Goal: Information Seeking & Learning: Learn about a topic

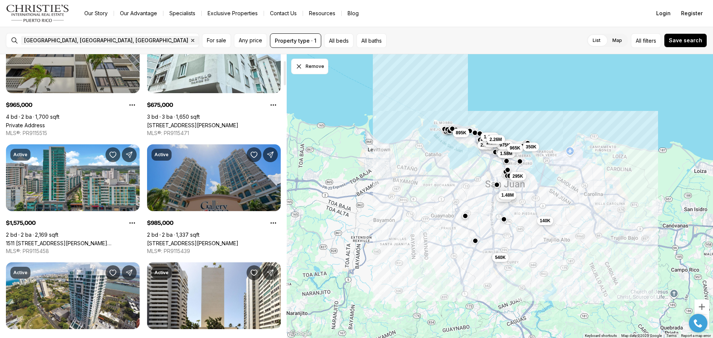
scroll to position [74, 0]
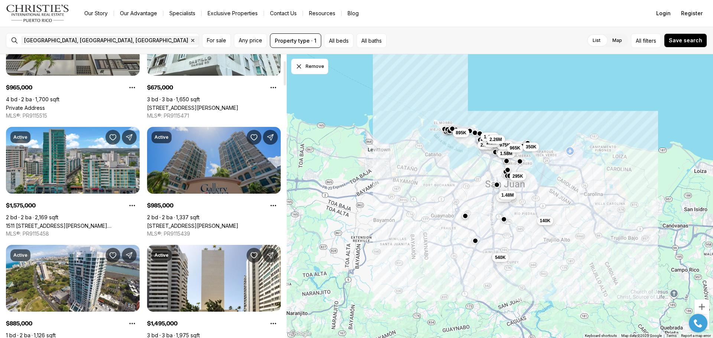
click at [222, 223] on link "[STREET_ADDRESS][PERSON_NAME]" at bounding box center [192, 226] width 91 height 6
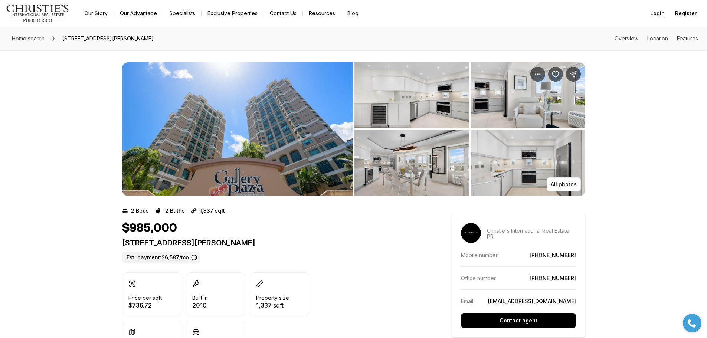
click at [398, 101] on img "View image gallery" at bounding box center [412, 95] width 115 height 66
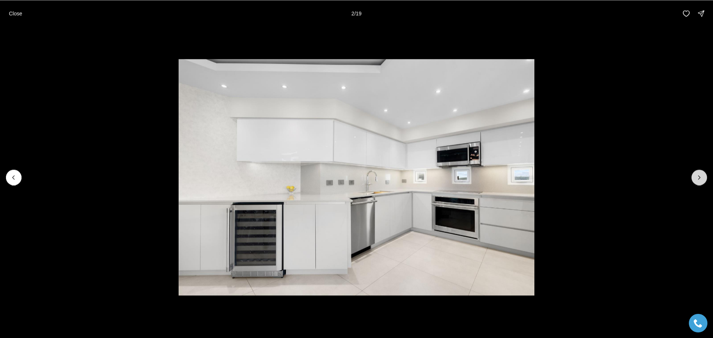
click at [696, 177] on icon "Next slide" at bounding box center [698, 177] width 7 height 7
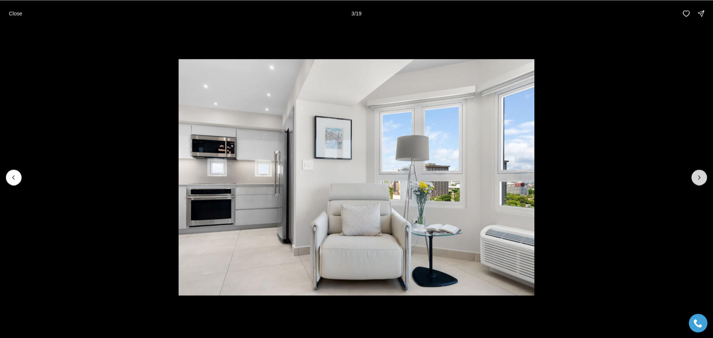
click at [697, 177] on icon "Next slide" at bounding box center [698, 177] width 7 height 7
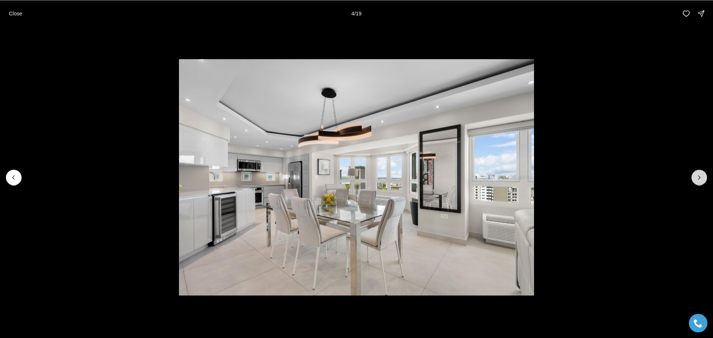
click at [697, 177] on icon "Next slide" at bounding box center [698, 177] width 7 height 7
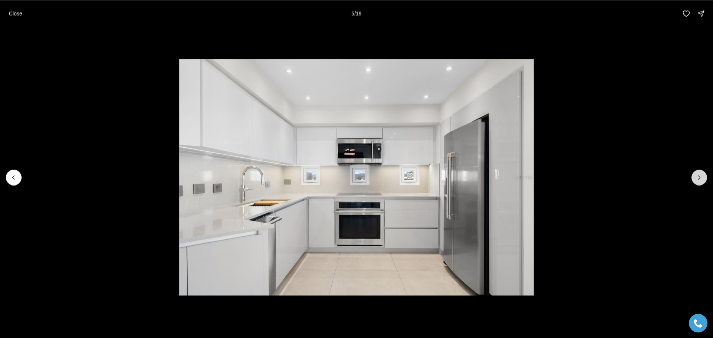
click at [697, 177] on icon "Next slide" at bounding box center [698, 177] width 7 height 7
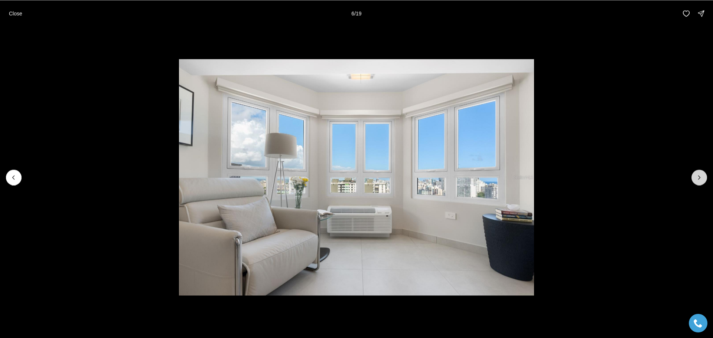
click at [697, 177] on icon "Next slide" at bounding box center [698, 177] width 7 height 7
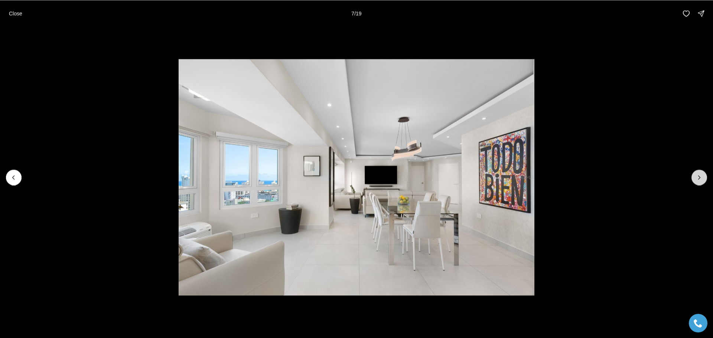
click at [697, 177] on icon "Next slide" at bounding box center [698, 177] width 7 height 7
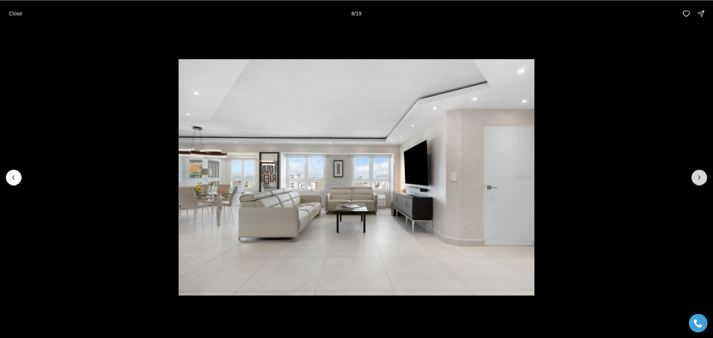
click at [697, 177] on icon "Next slide" at bounding box center [698, 177] width 7 height 7
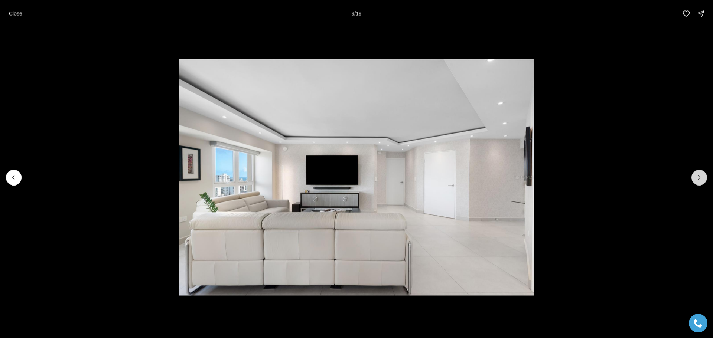
click at [697, 177] on icon "Next slide" at bounding box center [698, 177] width 7 height 7
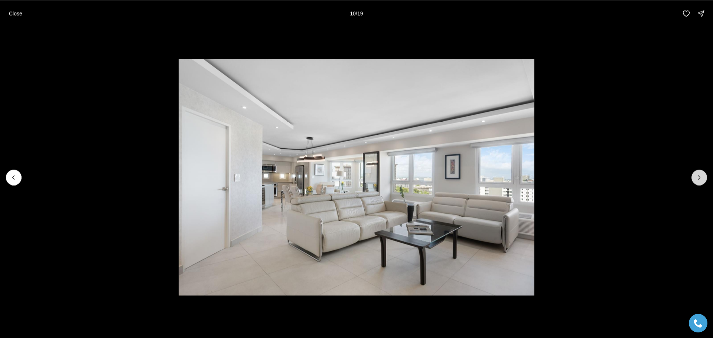
click at [697, 177] on icon "Next slide" at bounding box center [698, 177] width 7 height 7
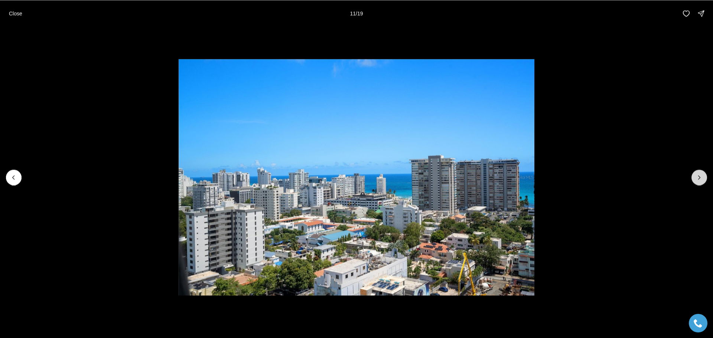
click at [697, 177] on icon "Next slide" at bounding box center [698, 177] width 7 height 7
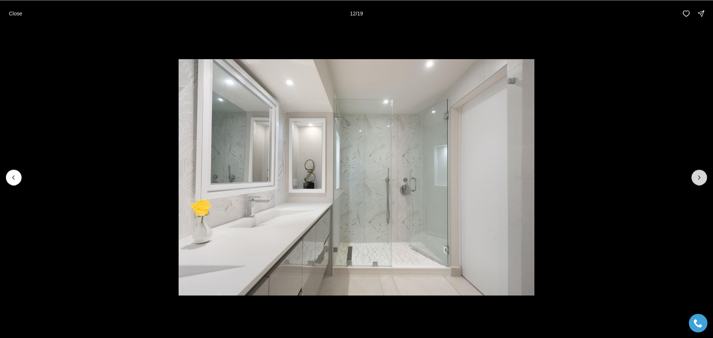
click at [697, 177] on icon "Next slide" at bounding box center [698, 177] width 7 height 7
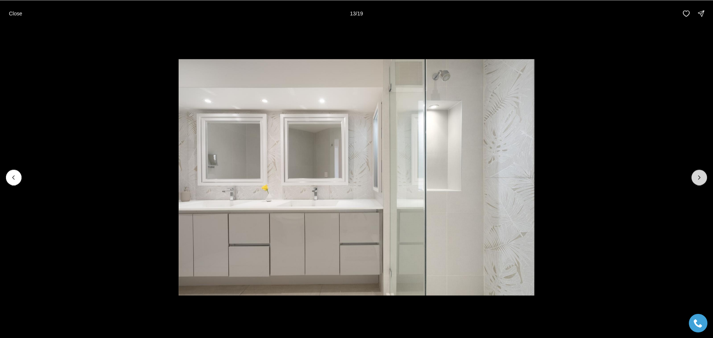
click at [697, 177] on icon "Next slide" at bounding box center [698, 177] width 7 height 7
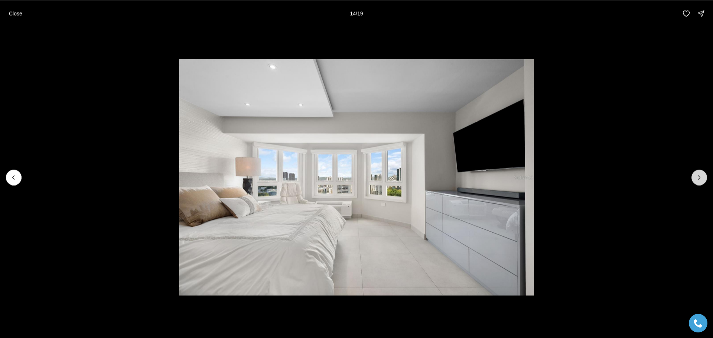
click at [697, 177] on icon "Next slide" at bounding box center [698, 177] width 7 height 7
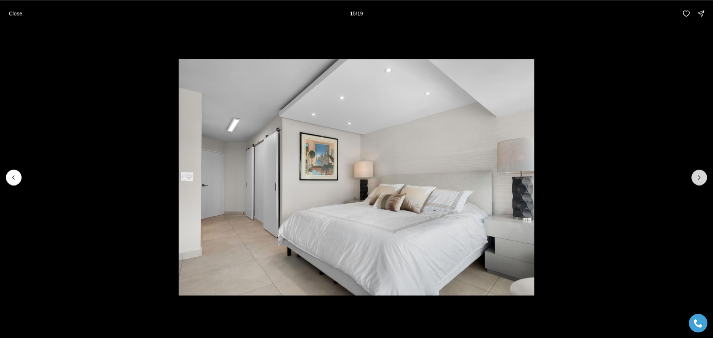
click at [695, 177] on button "Next slide" at bounding box center [699, 178] width 16 height 16
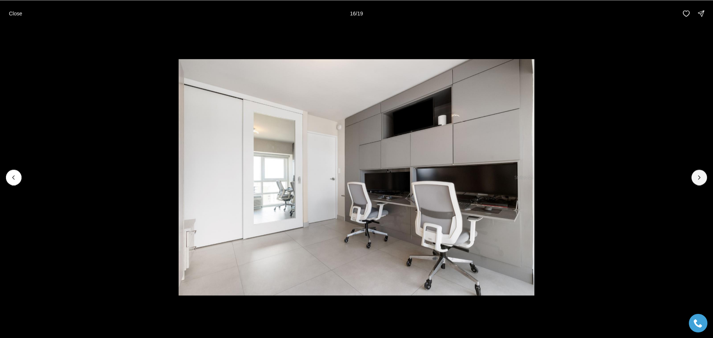
click at [691, 177] on div at bounding box center [356, 177] width 713 height 301
click at [11, 16] on p "Close" at bounding box center [15, 13] width 13 height 6
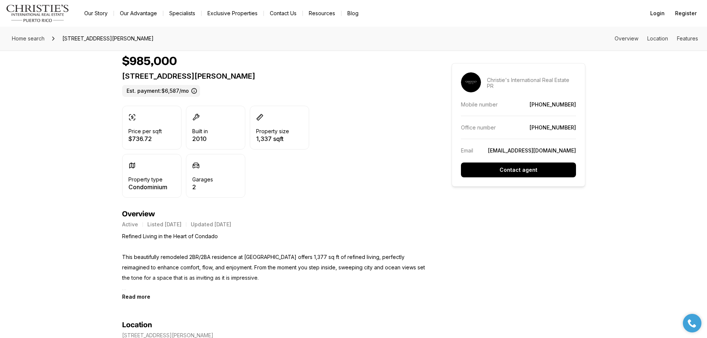
scroll to position [37, 0]
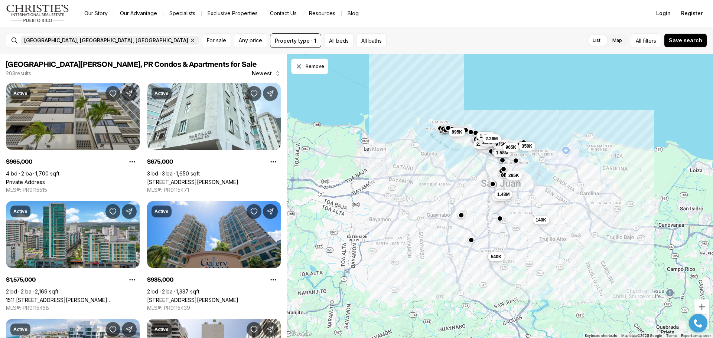
click at [192, 41] on icon "button" at bounding box center [193, 40] width 3 height 3
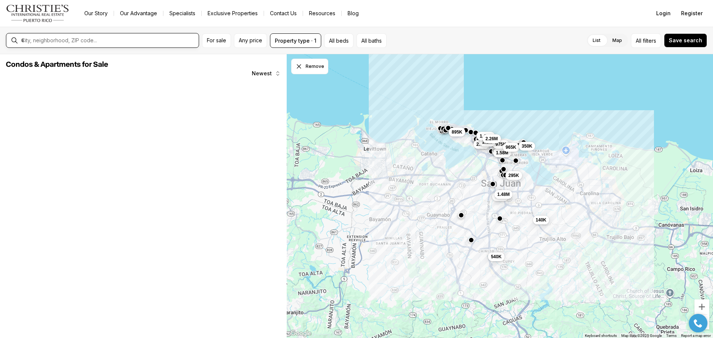
click at [72, 41] on input "text" at bounding box center [108, 40] width 175 height 7
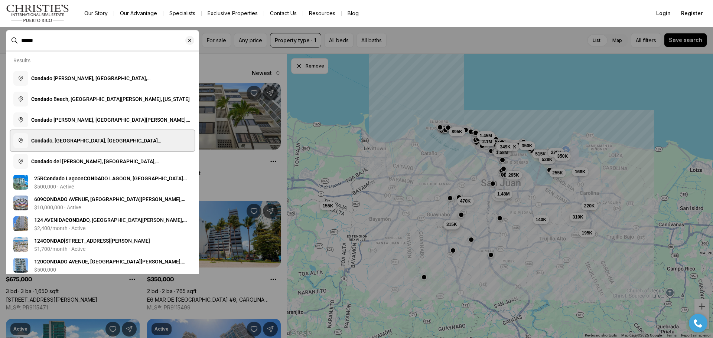
click at [89, 139] on span "Condad o, Santurce, San Juan, Puerto Rico" at bounding box center [96, 144] width 130 height 13
type input "**********"
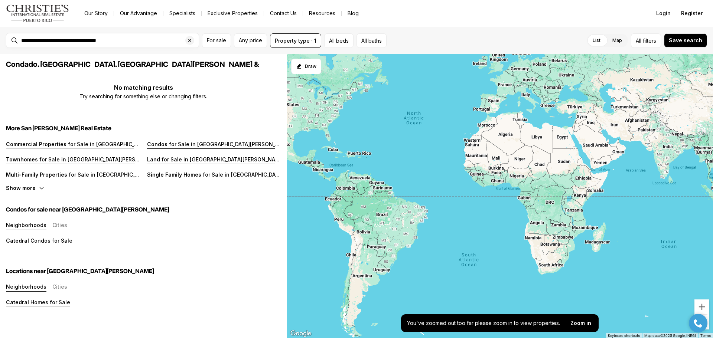
click at [207, 144] on p "for Sale in San Juan" at bounding box center [229, 144] width 125 height 6
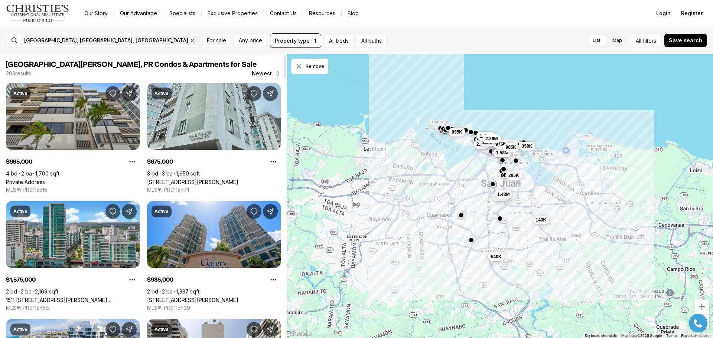
click at [203, 179] on link "[STREET_ADDRESS][PERSON_NAME]" at bounding box center [192, 182] width 91 height 6
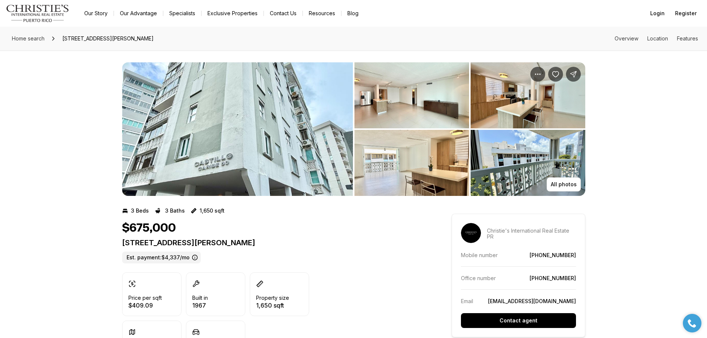
click at [397, 92] on img "View image gallery" at bounding box center [412, 95] width 115 height 66
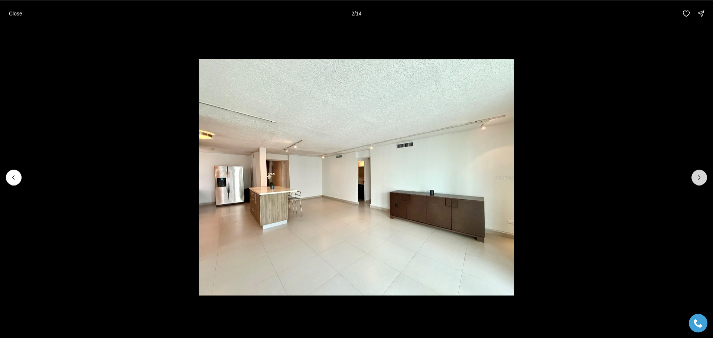
click at [703, 175] on button "Next slide" at bounding box center [699, 178] width 16 height 16
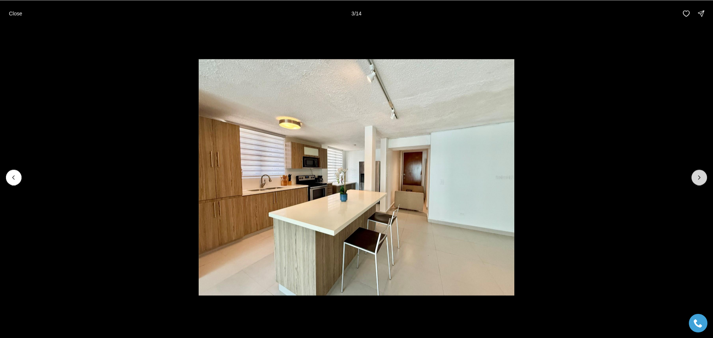
click at [703, 175] on button "Next slide" at bounding box center [699, 178] width 16 height 16
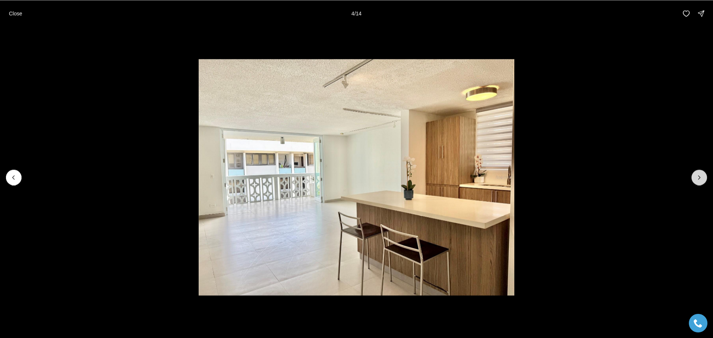
click at [703, 175] on button "Next slide" at bounding box center [699, 178] width 16 height 16
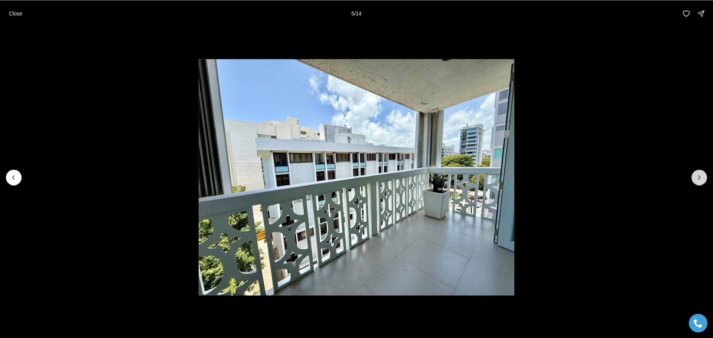
click at [702, 176] on icon "Next slide" at bounding box center [698, 177] width 7 height 7
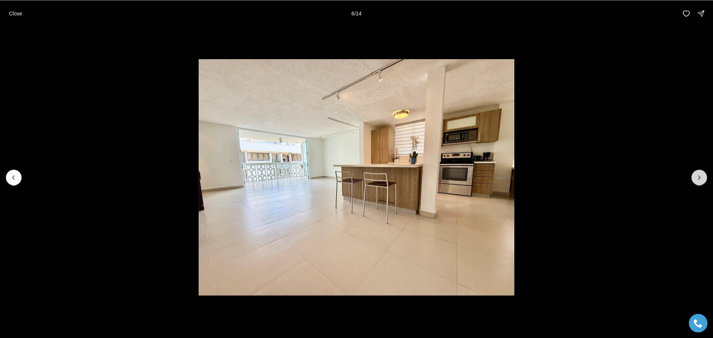
click at [702, 176] on icon "Next slide" at bounding box center [698, 177] width 7 height 7
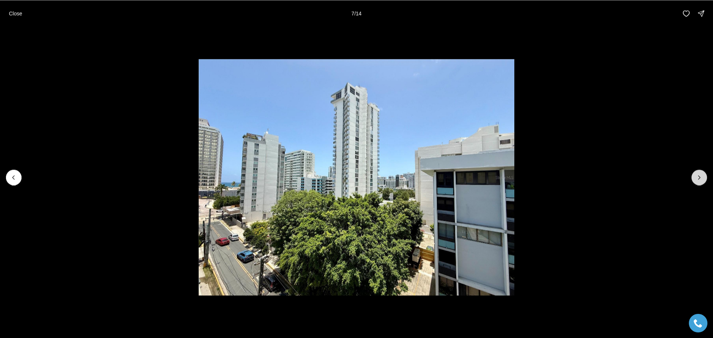
click at [702, 176] on icon "Next slide" at bounding box center [698, 177] width 7 height 7
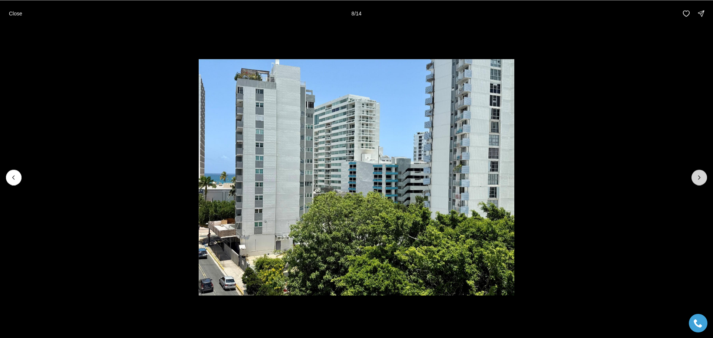
click at [701, 176] on icon "Next slide" at bounding box center [698, 177] width 7 height 7
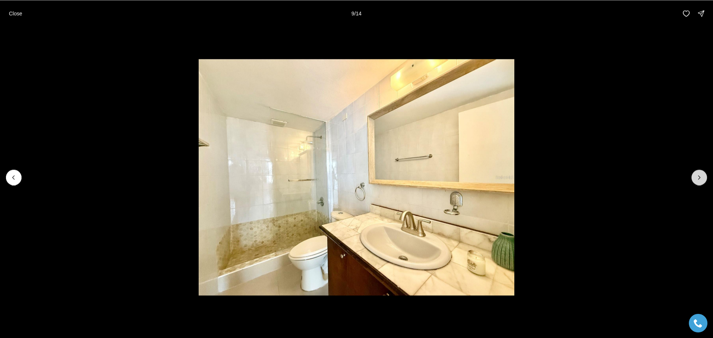
click at [701, 176] on icon "Next slide" at bounding box center [698, 177] width 7 height 7
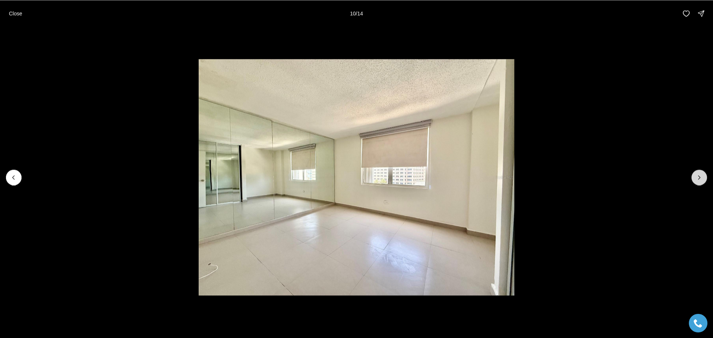
click at [701, 176] on icon "Next slide" at bounding box center [698, 177] width 7 height 7
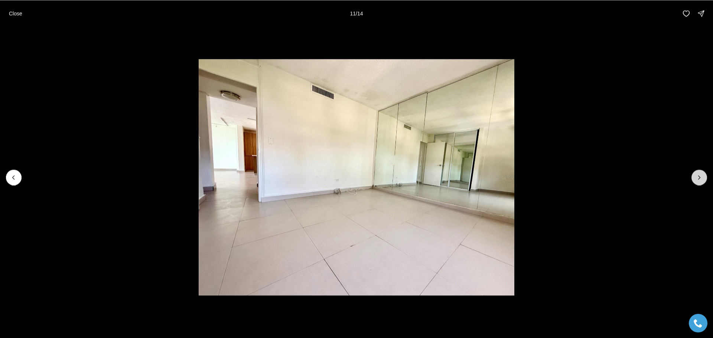
click at [701, 176] on icon "Next slide" at bounding box center [698, 177] width 7 height 7
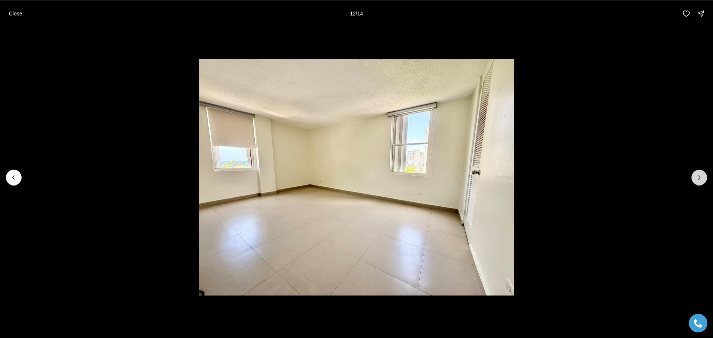
click at [701, 176] on icon "Next slide" at bounding box center [698, 177] width 7 height 7
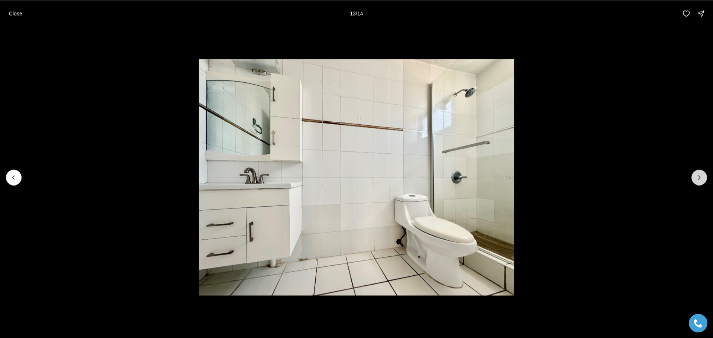
click at [701, 176] on icon "Next slide" at bounding box center [698, 177] width 7 height 7
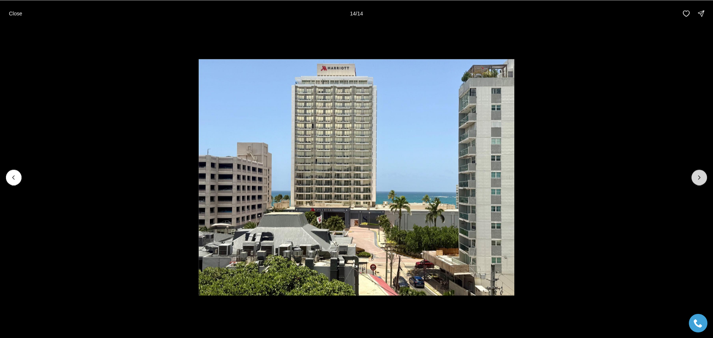
click at [701, 176] on div at bounding box center [699, 178] width 16 height 16
click at [14, 13] on p "Close" at bounding box center [15, 13] width 13 height 6
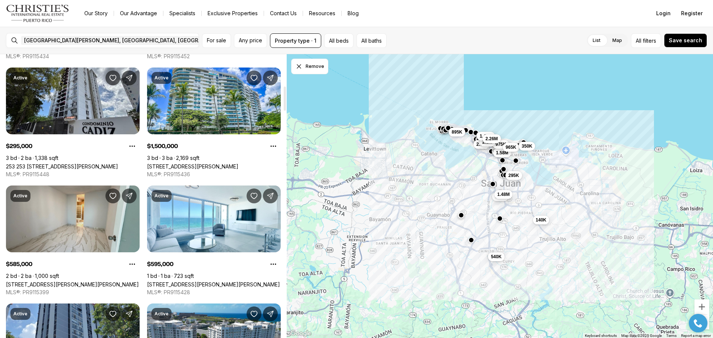
scroll to position [371, 0]
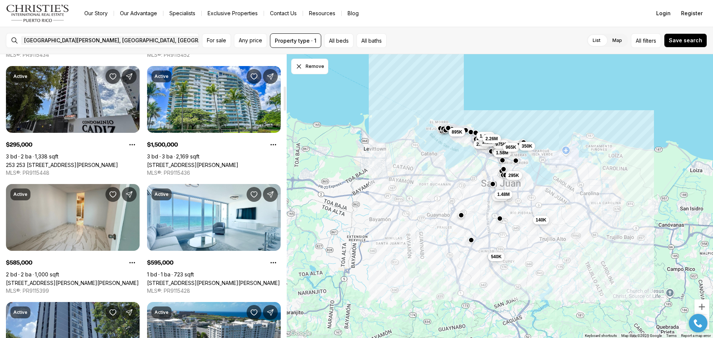
click at [81, 280] on link "1479 ASHFORD AVENUE #916, SAN JUAN PR, 00907" at bounding box center [72, 283] width 133 height 6
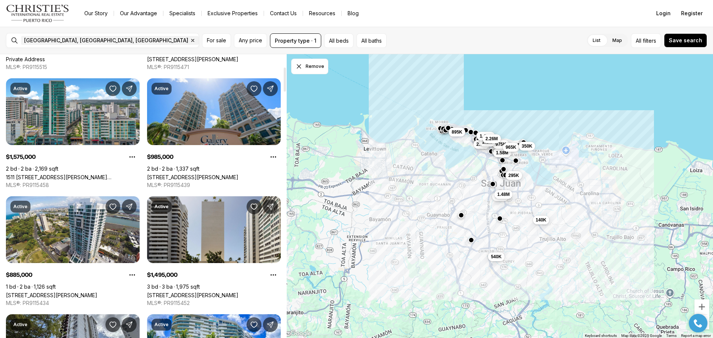
scroll to position [149, 0]
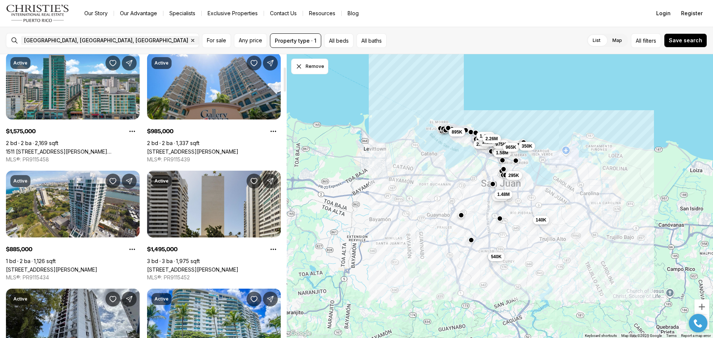
click at [223, 267] on link "[STREET_ADDRESS][PERSON_NAME]" at bounding box center [192, 270] width 91 height 6
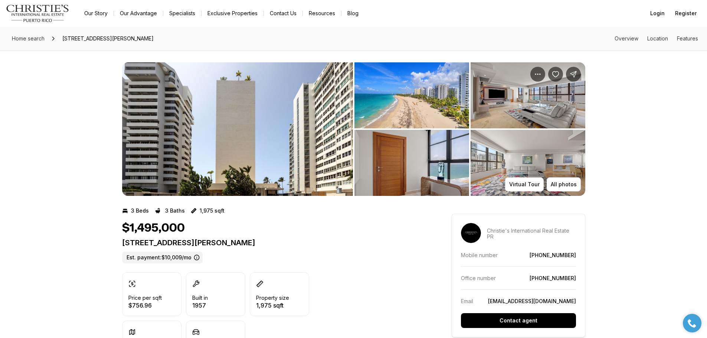
click at [437, 157] on img "View image gallery" at bounding box center [412, 163] width 115 height 66
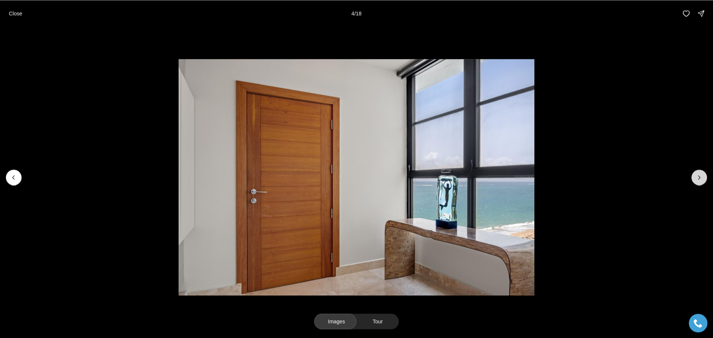
click at [693, 175] on button "Next slide" at bounding box center [699, 178] width 16 height 16
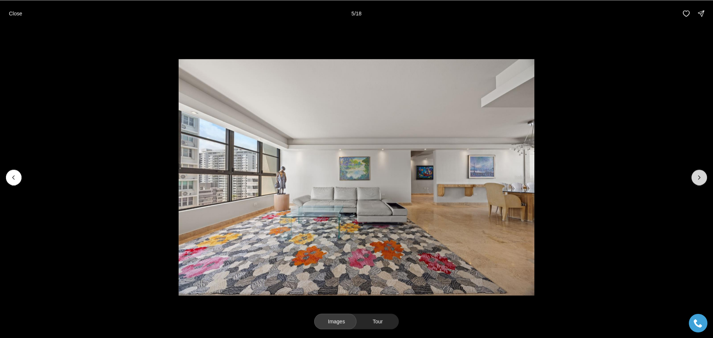
click at [693, 175] on button "Next slide" at bounding box center [699, 178] width 16 height 16
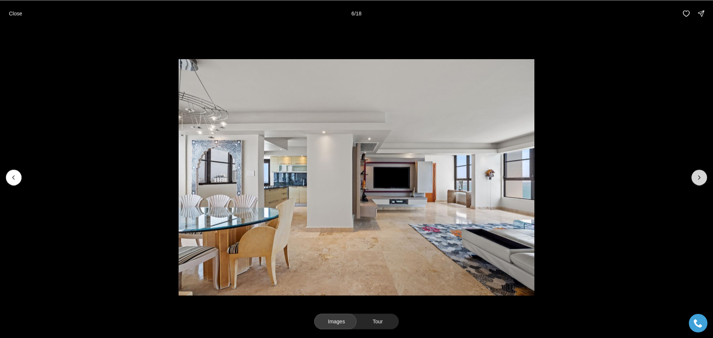
click at [693, 175] on button "Next slide" at bounding box center [699, 178] width 16 height 16
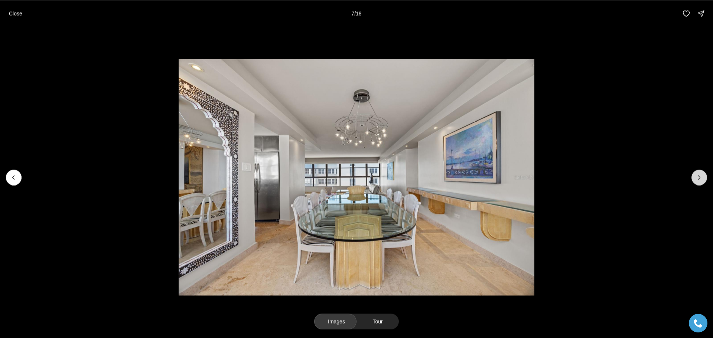
click at [693, 175] on button "Next slide" at bounding box center [699, 178] width 16 height 16
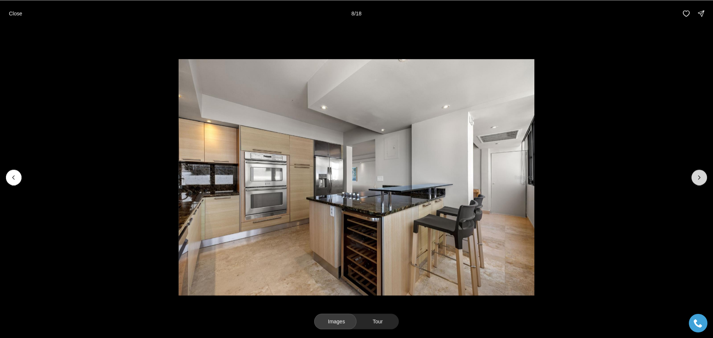
click at [693, 175] on button "Next slide" at bounding box center [699, 178] width 16 height 16
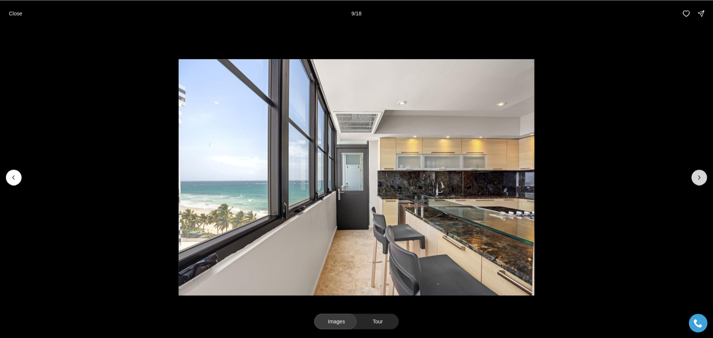
click at [692, 175] on button "Next slide" at bounding box center [699, 178] width 16 height 16
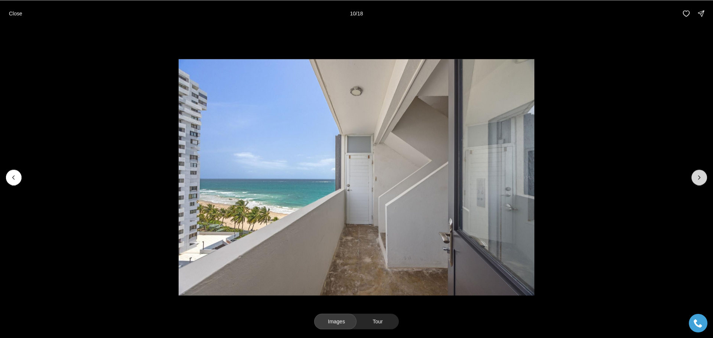
click at [692, 175] on button "Next slide" at bounding box center [699, 178] width 16 height 16
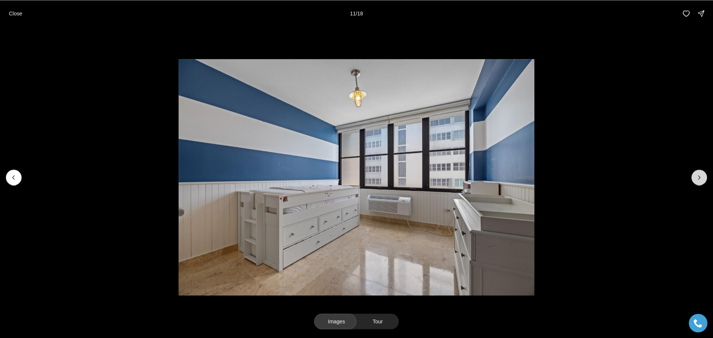
click at [692, 175] on button "Next slide" at bounding box center [699, 178] width 16 height 16
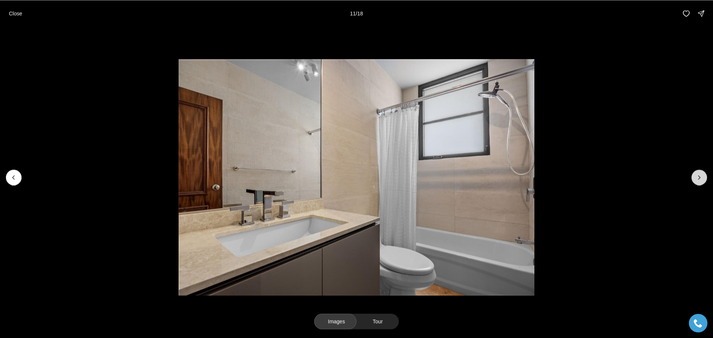
click at [692, 175] on button "Next slide" at bounding box center [699, 178] width 16 height 16
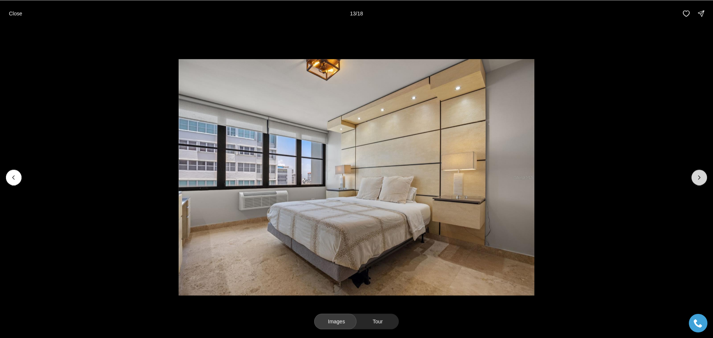
click at [692, 175] on button "Next slide" at bounding box center [699, 178] width 16 height 16
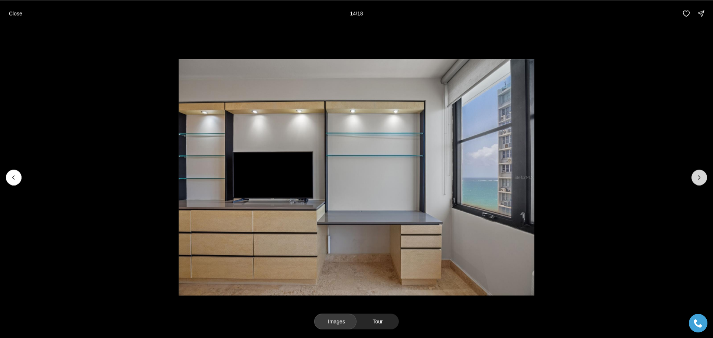
click at [692, 175] on button "Next slide" at bounding box center [699, 178] width 16 height 16
